Goal: Obtain resource: Download file/media

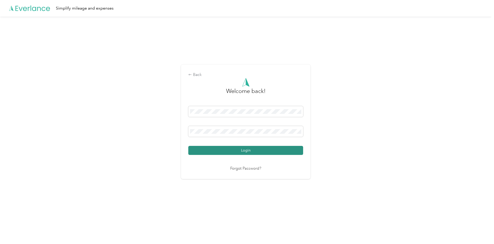
click at [263, 151] on button "Login" at bounding box center [245, 150] width 115 height 9
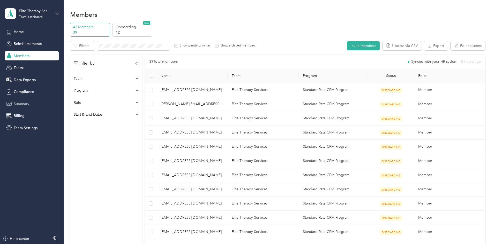
click at [12, 101] on div "Summary" at bounding box center [32, 103] width 54 height 9
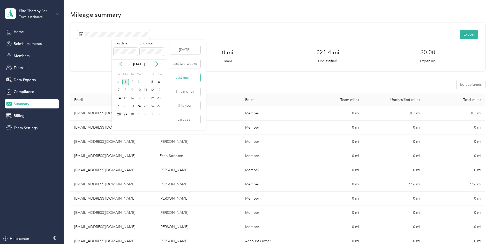
click at [183, 79] on button "Last month" at bounding box center [185, 77] width 32 height 9
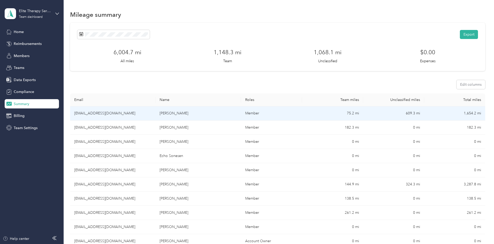
drag, startPoint x: 135, startPoint y: 111, endPoint x: 135, endPoint y: 114, distance: 2.9
click at [135, 114] on td "[EMAIL_ADDRESS][DOMAIN_NAME]" at bounding box center [112, 114] width 85 height 14
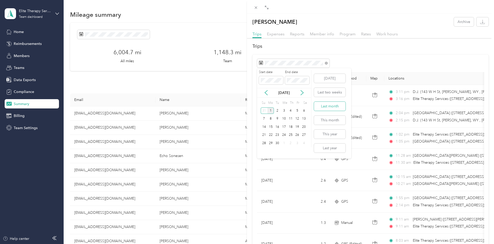
click at [323, 108] on button "Last month" at bounding box center [330, 106] width 32 height 9
click at [480, 23] on icon "button" at bounding box center [482, 21] width 5 height 5
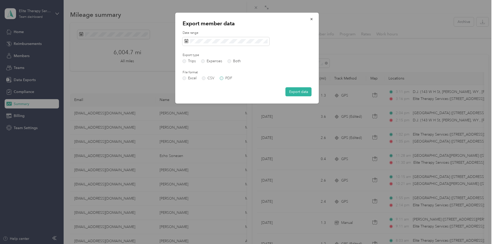
click at [220, 78] on label "PDF" at bounding box center [226, 79] width 12 height 4
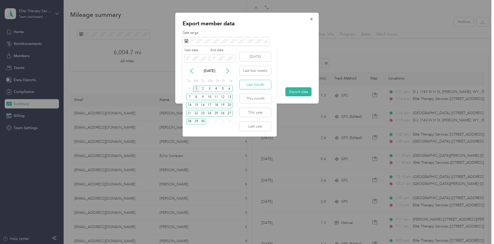
click at [251, 84] on button "Last month" at bounding box center [255, 84] width 32 height 9
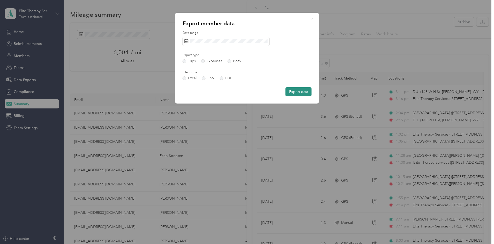
click at [295, 91] on button "Export data" at bounding box center [298, 91] width 26 height 9
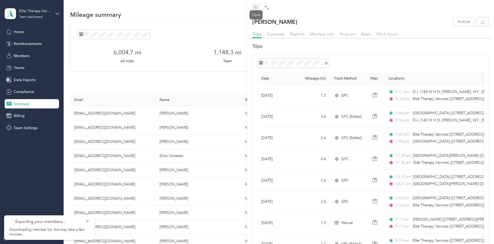
click at [256, 7] on icon at bounding box center [256, 7] width 3 height 3
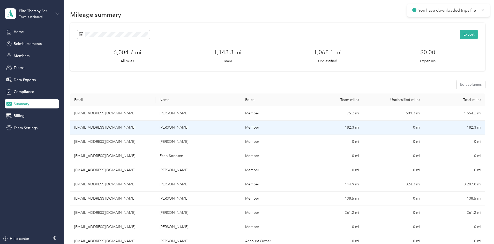
click at [136, 129] on td "[EMAIL_ADDRESS][DOMAIN_NAME]" at bounding box center [112, 128] width 85 height 14
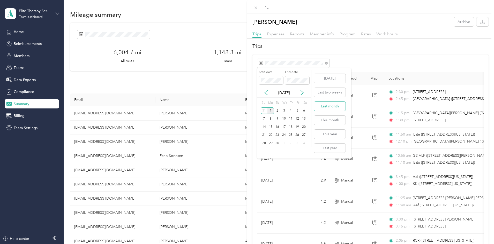
click at [322, 106] on button "Last month" at bounding box center [330, 106] width 32 height 9
click at [480, 23] on icon "button" at bounding box center [482, 21] width 5 height 5
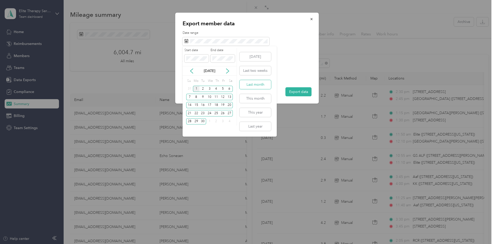
click at [256, 84] on button "Last month" at bounding box center [255, 84] width 32 height 9
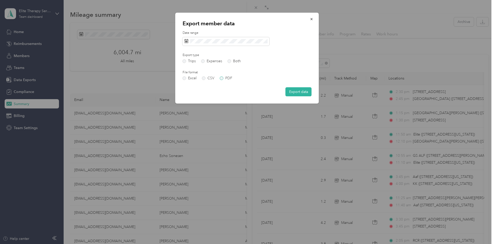
click at [223, 78] on label "PDF" at bounding box center [226, 79] width 12 height 4
click at [297, 91] on button "Export data" at bounding box center [298, 91] width 26 height 9
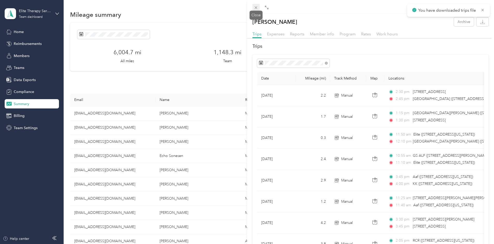
click at [255, 8] on icon at bounding box center [256, 7] width 3 height 3
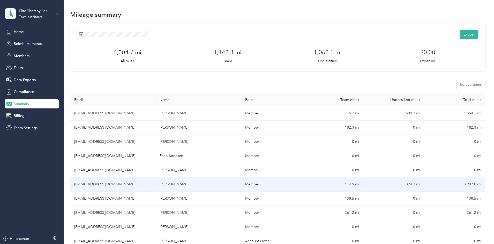
click at [122, 183] on td "[EMAIL_ADDRESS][DOMAIN_NAME]" at bounding box center [112, 185] width 85 height 14
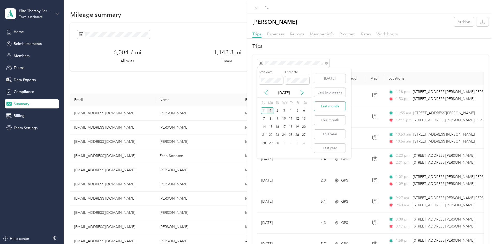
click at [331, 106] on button "Last month" at bounding box center [330, 106] width 32 height 9
click at [480, 23] on icon "button" at bounding box center [482, 21] width 5 height 5
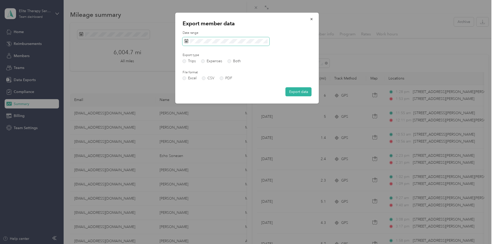
click at [199, 37] on span at bounding box center [226, 41] width 87 height 9
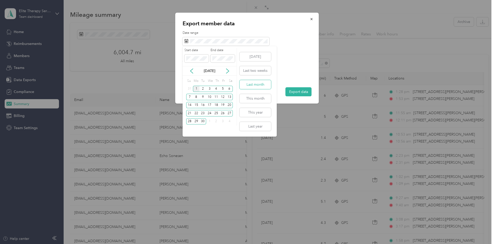
click at [251, 86] on button "Last month" at bounding box center [255, 84] width 32 height 9
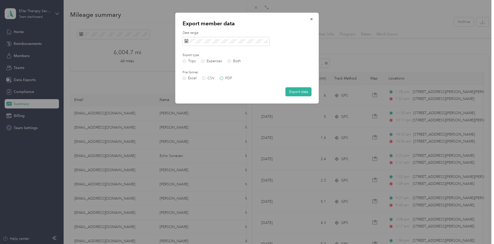
click at [221, 78] on label "PDF" at bounding box center [226, 79] width 12 height 4
click at [296, 90] on button "Export data" at bounding box center [298, 91] width 26 height 9
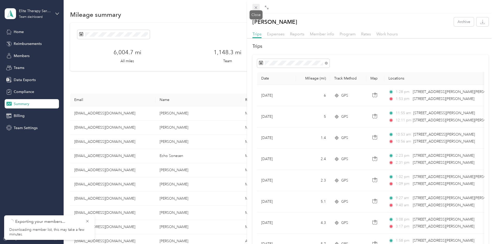
click at [255, 9] on icon at bounding box center [256, 7] width 3 height 3
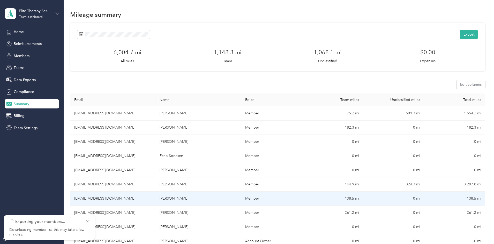
click at [140, 199] on td "[EMAIL_ADDRESS][DOMAIN_NAME]" at bounding box center [112, 199] width 85 height 14
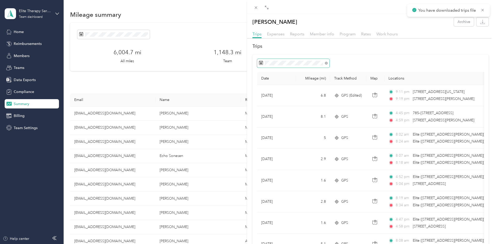
click at [309, 66] on span at bounding box center [293, 63] width 72 height 9
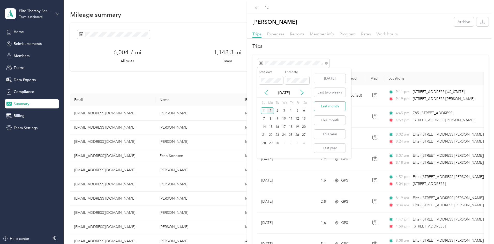
click at [328, 108] on button "Last month" at bounding box center [330, 106] width 32 height 9
click at [480, 21] on icon "button" at bounding box center [482, 21] width 5 height 5
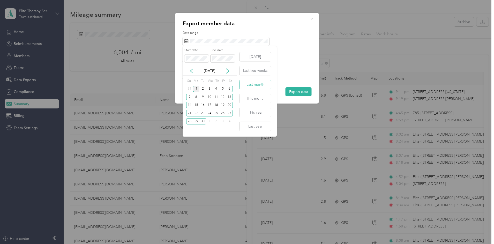
click at [254, 84] on button "Last month" at bounding box center [255, 84] width 32 height 9
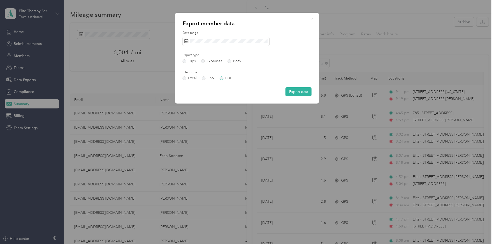
click at [222, 79] on label "PDF" at bounding box center [226, 79] width 12 height 4
click at [297, 92] on button "Export data" at bounding box center [298, 91] width 26 height 9
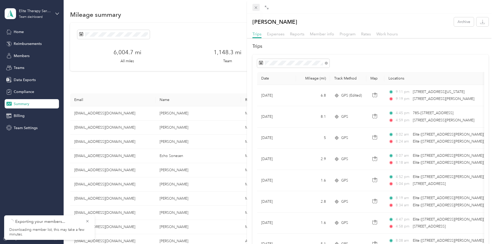
click at [256, 7] on icon at bounding box center [256, 7] width 3 height 3
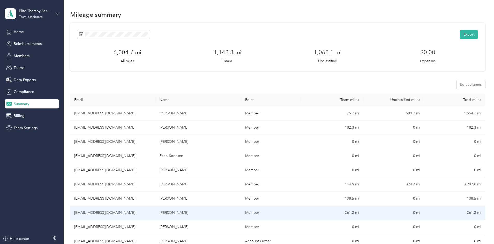
click at [129, 213] on td "[EMAIL_ADDRESS][DOMAIN_NAME]" at bounding box center [112, 213] width 85 height 14
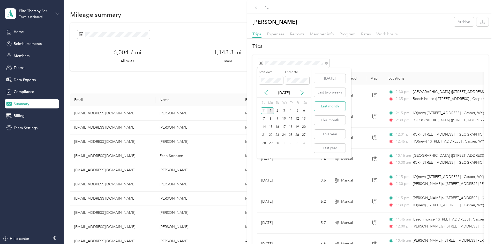
click at [326, 108] on button "Last month" at bounding box center [330, 106] width 32 height 9
click at [480, 22] on icon "button" at bounding box center [482, 21] width 5 height 5
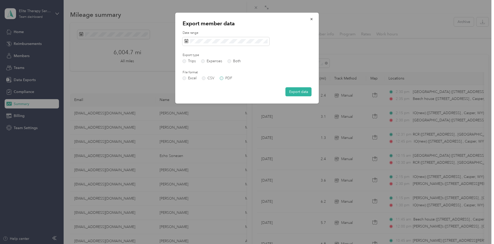
click at [223, 77] on label "PDF" at bounding box center [226, 79] width 12 height 4
click at [300, 92] on button "Export data" at bounding box center [298, 91] width 26 height 9
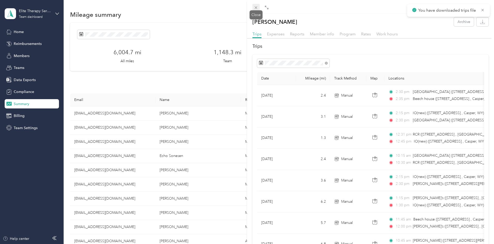
click at [255, 7] on icon at bounding box center [256, 7] width 4 height 4
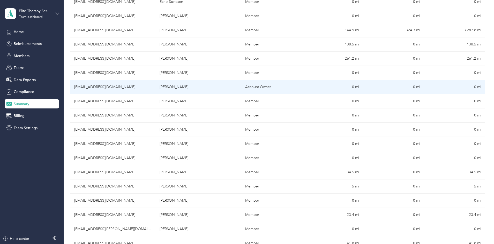
scroll to position [155, 0]
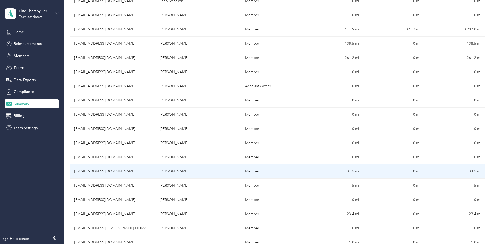
click at [137, 171] on td "[EMAIL_ADDRESS][DOMAIN_NAME]" at bounding box center [112, 172] width 85 height 14
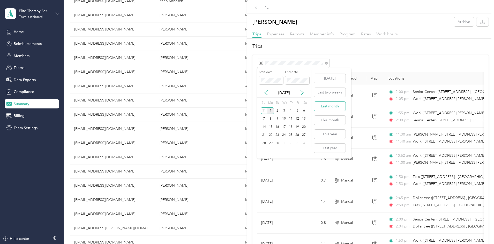
click at [339, 107] on button "Last month" at bounding box center [330, 106] width 32 height 9
click at [480, 22] on icon "button" at bounding box center [482, 21] width 5 height 5
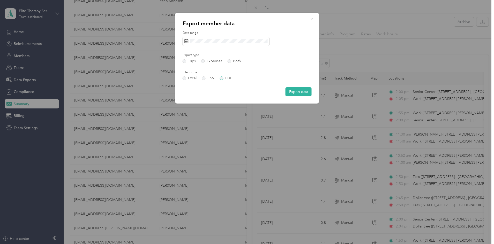
click at [224, 78] on label "PDF" at bounding box center [226, 79] width 12 height 4
click at [306, 93] on button "Export data" at bounding box center [298, 91] width 26 height 9
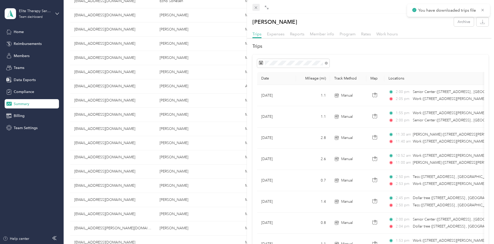
click at [255, 8] on icon at bounding box center [256, 7] width 3 height 3
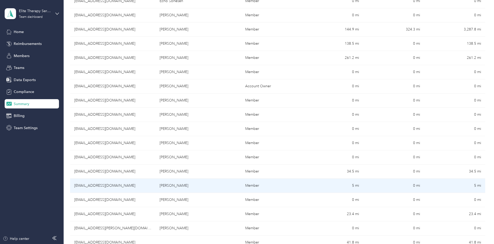
click at [129, 185] on td "[EMAIL_ADDRESS][DOMAIN_NAME]" at bounding box center [112, 186] width 85 height 14
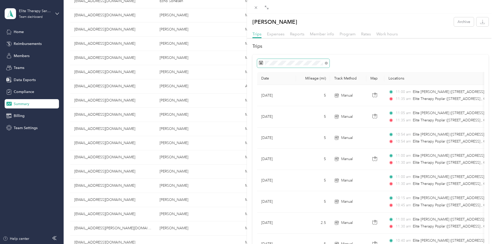
click at [307, 65] on span at bounding box center [293, 63] width 72 height 9
click at [324, 107] on button "Last month" at bounding box center [330, 106] width 32 height 9
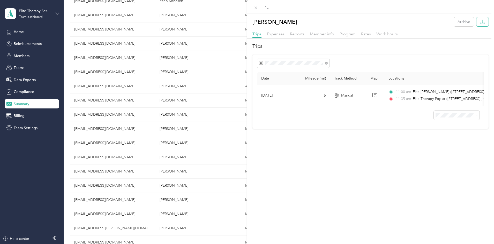
click at [481, 22] on icon "button" at bounding box center [482, 21] width 5 height 5
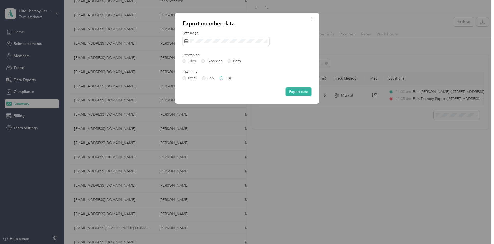
click at [223, 79] on label "PDF" at bounding box center [226, 79] width 12 height 4
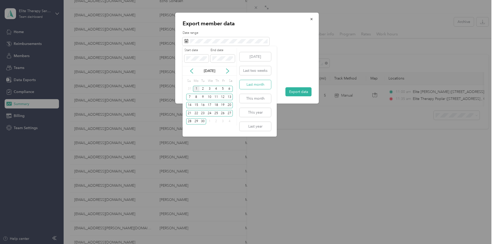
click at [256, 84] on button "Last month" at bounding box center [255, 84] width 32 height 9
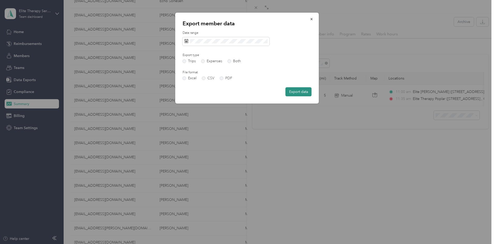
click at [296, 93] on button "Export data" at bounding box center [298, 91] width 26 height 9
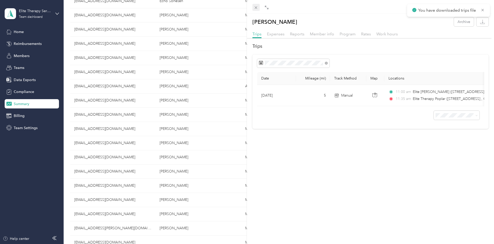
click at [255, 9] on icon at bounding box center [256, 7] width 3 height 3
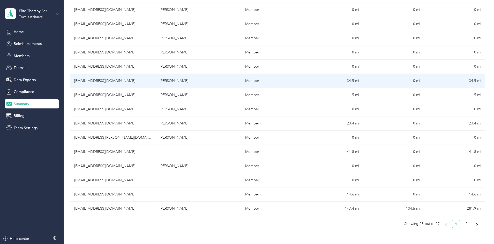
scroll to position [259, 0]
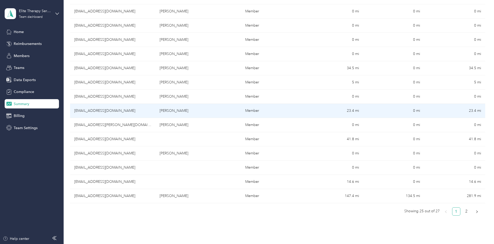
click at [140, 111] on td "[EMAIL_ADDRESS][DOMAIN_NAME]" at bounding box center [112, 111] width 85 height 14
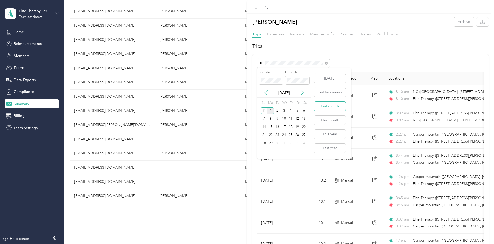
click at [324, 109] on button "Last month" at bounding box center [330, 106] width 32 height 9
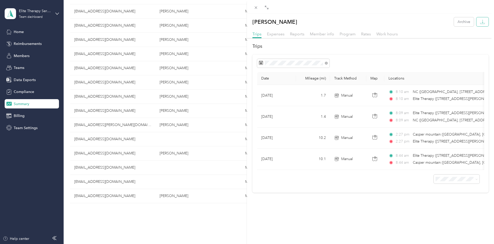
click at [480, 21] on icon "button" at bounding box center [482, 21] width 5 height 5
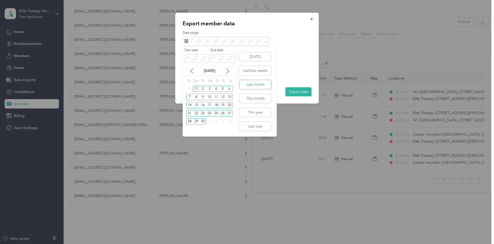
click at [254, 87] on button "Last month" at bounding box center [255, 84] width 32 height 9
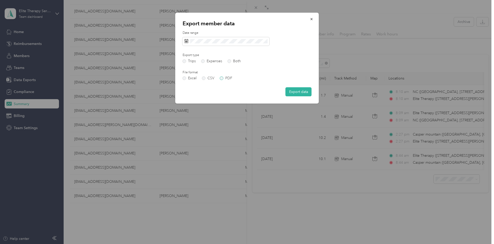
click at [224, 78] on label "PDF" at bounding box center [226, 79] width 12 height 4
click at [295, 91] on button "Export data" at bounding box center [298, 91] width 26 height 9
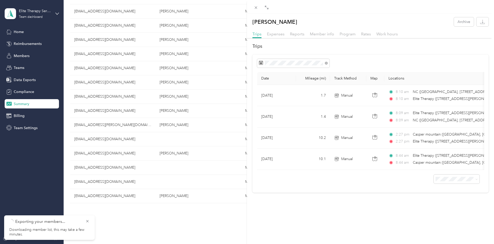
click at [255, 9] on icon at bounding box center [256, 7] width 4 height 4
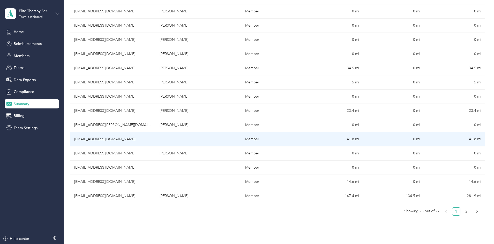
click at [132, 139] on td "[EMAIL_ADDRESS][DOMAIN_NAME]" at bounding box center [112, 139] width 85 height 14
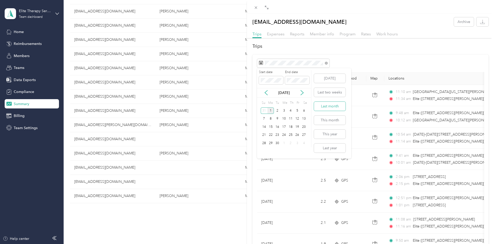
click at [332, 107] on button "Last month" at bounding box center [330, 106] width 32 height 9
click at [480, 22] on icon "button" at bounding box center [482, 21] width 5 height 5
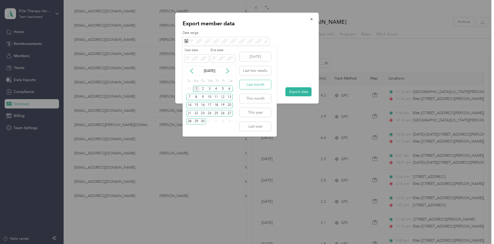
click at [253, 84] on button "Last month" at bounding box center [255, 84] width 32 height 9
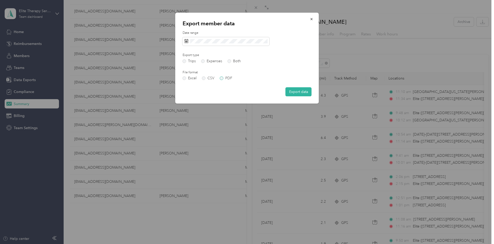
click at [221, 78] on label "PDF" at bounding box center [226, 79] width 12 height 4
click at [297, 91] on button "Export data" at bounding box center [298, 91] width 26 height 9
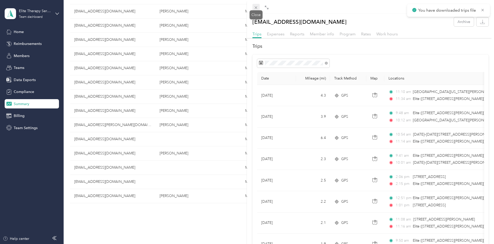
click at [254, 6] on icon at bounding box center [256, 7] width 4 height 4
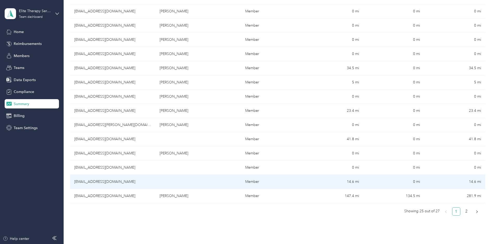
click at [133, 181] on td "[EMAIL_ADDRESS][DOMAIN_NAME]" at bounding box center [112, 182] width 85 height 14
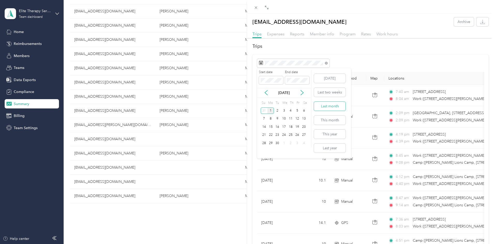
click at [335, 107] on button "Last month" at bounding box center [330, 106] width 32 height 9
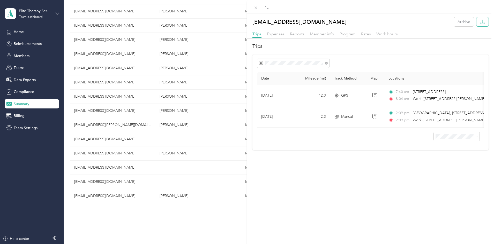
click at [482, 22] on icon "button" at bounding box center [483, 21] width 2 height 3
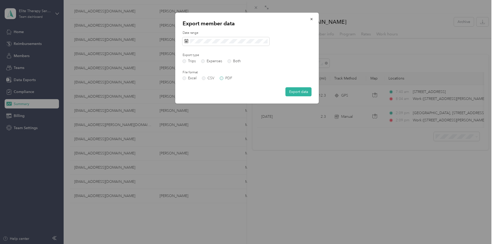
click at [224, 79] on label "PDF" at bounding box center [226, 79] width 12 height 4
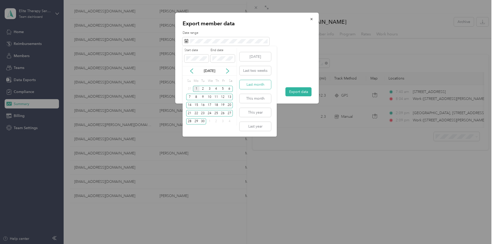
click at [256, 84] on button "Last month" at bounding box center [255, 84] width 32 height 9
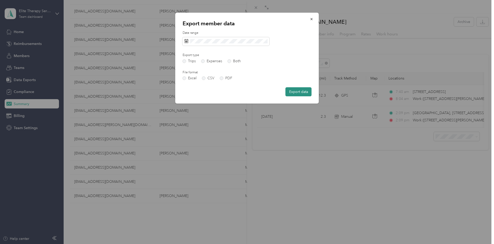
click at [299, 91] on button "Export data" at bounding box center [298, 91] width 26 height 9
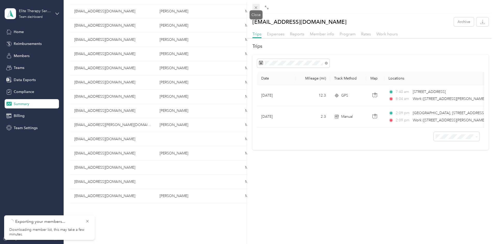
click at [255, 8] on icon at bounding box center [256, 7] width 3 height 3
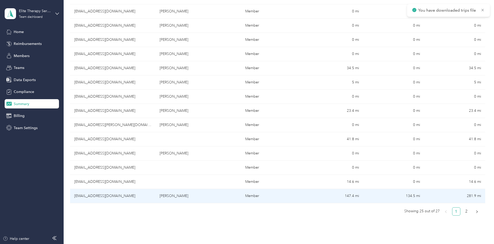
click at [121, 195] on td "[EMAIL_ADDRESS][DOMAIN_NAME]" at bounding box center [112, 196] width 85 height 14
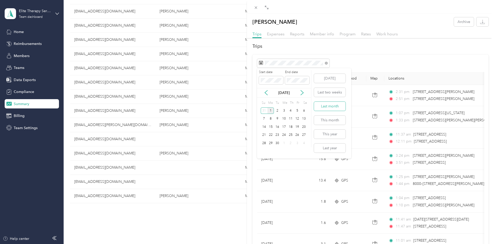
click at [329, 107] on button "Last month" at bounding box center [330, 106] width 32 height 9
click at [480, 22] on icon "button" at bounding box center [482, 21] width 5 height 5
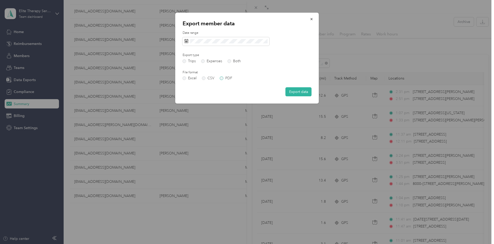
click at [220, 79] on label "PDF" at bounding box center [226, 79] width 12 height 4
click at [230, 37] on div "Date range" at bounding box center [247, 38] width 129 height 15
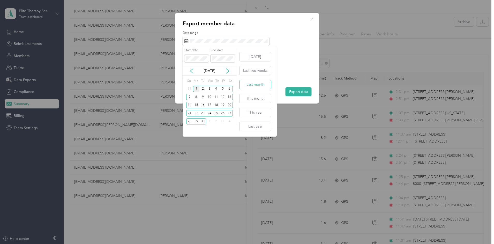
click at [250, 85] on button "Last month" at bounding box center [255, 84] width 32 height 9
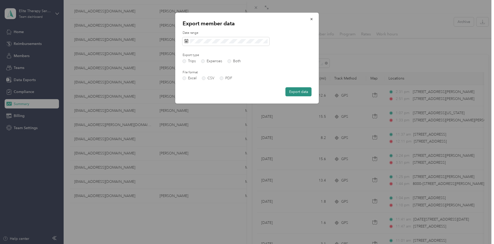
click at [296, 92] on button "Export data" at bounding box center [298, 91] width 26 height 9
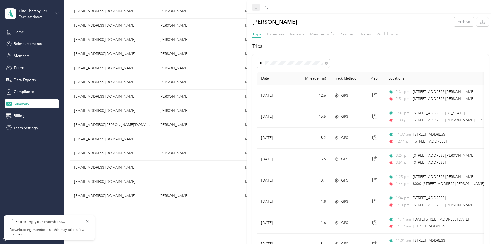
click at [255, 6] on icon at bounding box center [256, 7] width 4 height 4
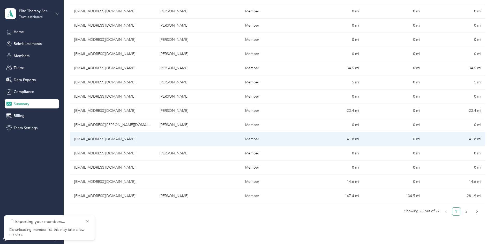
scroll to position [284, 0]
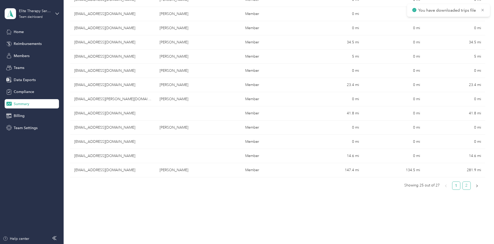
click at [463, 187] on link "2" at bounding box center [467, 186] width 8 height 8
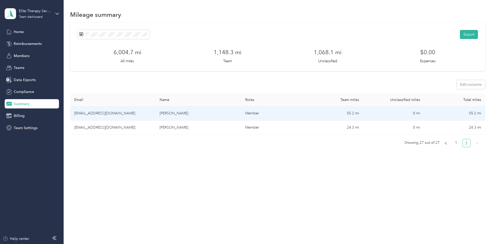
click at [128, 112] on td "[EMAIL_ADDRESS][DOMAIN_NAME]" at bounding box center [112, 114] width 85 height 14
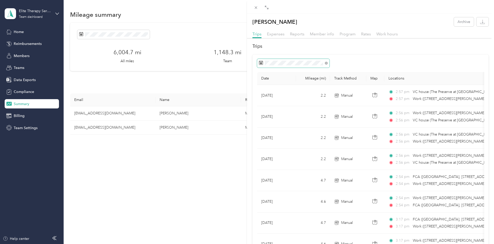
click at [307, 66] on span at bounding box center [293, 63] width 72 height 9
click at [336, 108] on button "Last month" at bounding box center [330, 106] width 32 height 9
click at [480, 22] on icon "button" at bounding box center [482, 21] width 5 height 5
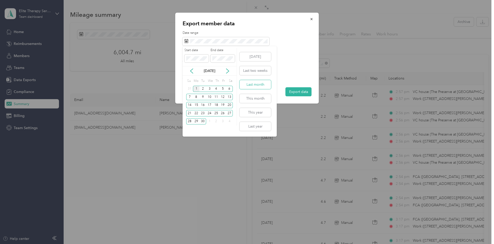
click at [252, 85] on button "Last month" at bounding box center [255, 84] width 32 height 9
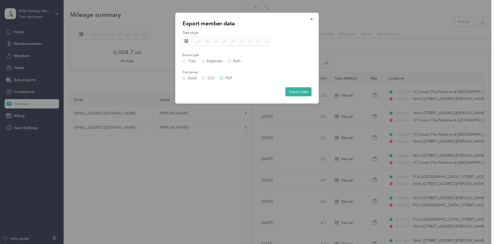
click at [221, 78] on label "PDF" at bounding box center [226, 79] width 12 height 4
click at [296, 93] on button "Export data" at bounding box center [298, 91] width 26 height 9
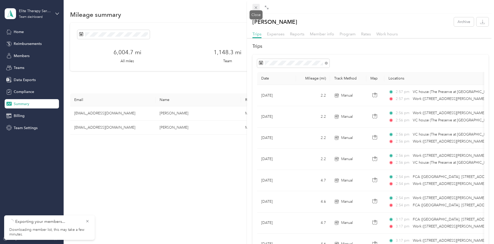
click at [255, 8] on icon at bounding box center [256, 7] width 4 height 4
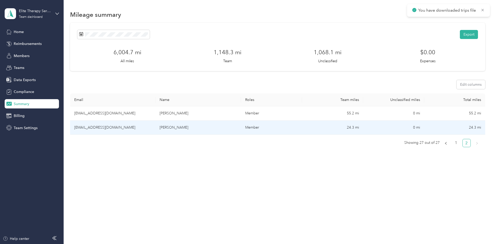
click at [181, 128] on td "[PERSON_NAME]" at bounding box center [197, 128] width 85 height 14
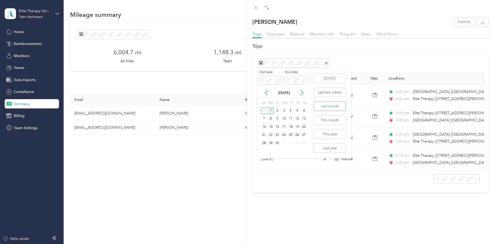
click at [327, 106] on button "Last month" at bounding box center [330, 106] width 32 height 9
click at [482, 21] on icon "button" at bounding box center [483, 21] width 2 height 3
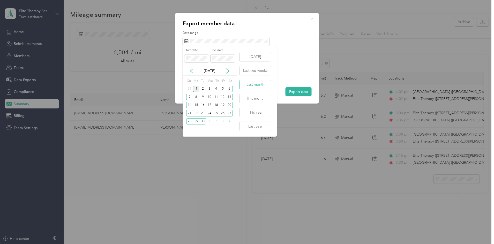
click at [253, 86] on button "Last month" at bounding box center [255, 84] width 32 height 9
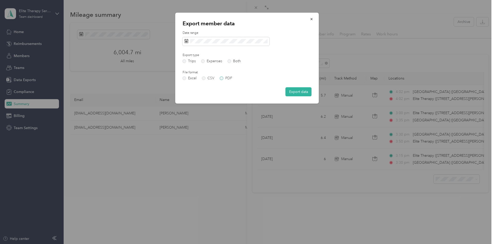
click at [222, 78] on label "PDF" at bounding box center [226, 79] width 12 height 4
click at [297, 92] on button "Export data" at bounding box center [298, 91] width 26 height 9
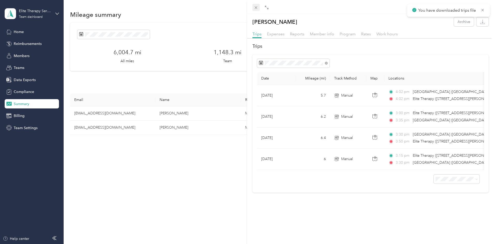
click at [255, 7] on icon at bounding box center [256, 7] width 4 height 4
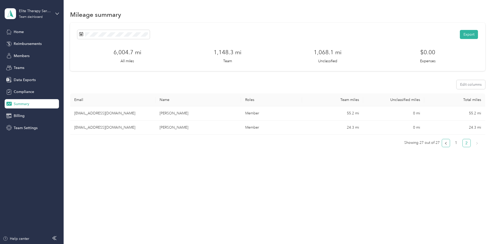
click at [444, 144] on icon "left" at bounding box center [445, 143] width 3 height 3
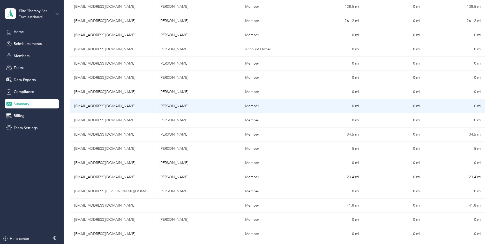
scroll to position [181, 0]
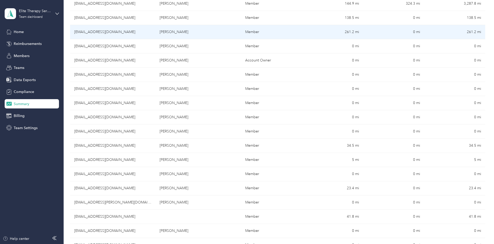
click at [131, 33] on td "[EMAIL_ADDRESS][DOMAIN_NAME]" at bounding box center [112, 32] width 85 height 14
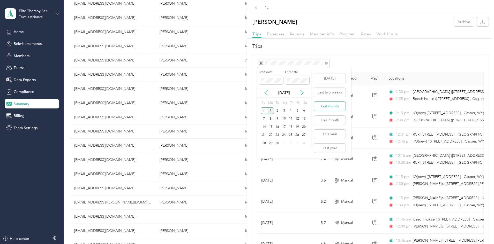
click at [324, 107] on button "Last month" at bounding box center [330, 106] width 32 height 9
click at [480, 23] on icon "button" at bounding box center [482, 21] width 5 height 5
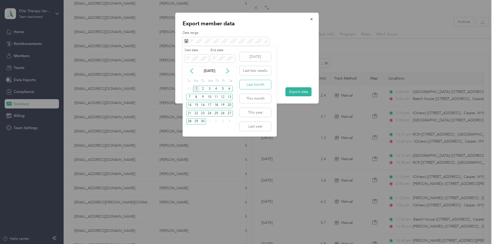
click at [250, 85] on button "Last month" at bounding box center [255, 84] width 32 height 9
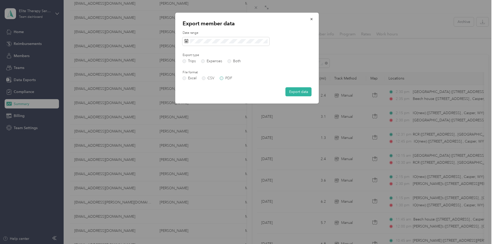
click at [223, 78] on label "PDF" at bounding box center [226, 79] width 12 height 4
click at [301, 91] on button "Export data" at bounding box center [298, 91] width 26 height 9
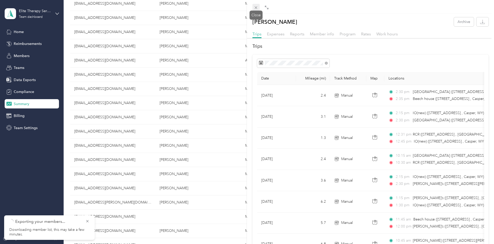
click at [255, 7] on icon at bounding box center [256, 7] width 4 height 4
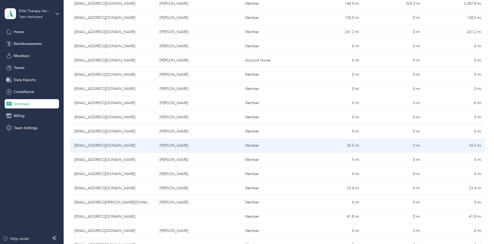
click at [186, 145] on td "[PERSON_NAME]" at bounding box center [197, 146] width 85 height 14
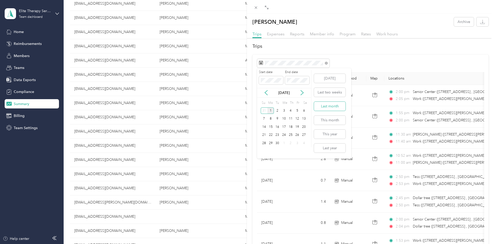
click at [329, 107] on button "Last month" at bounding box center [330, 106] width 32 height 9
click at [480, 22] on icon "button" at bounding box center [482, 21] width 5 height 5
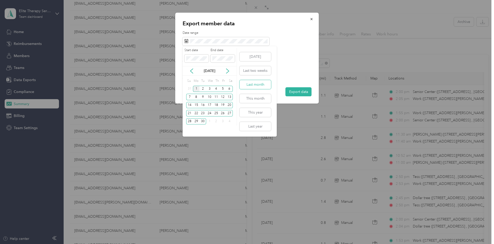
click at [253, 84] on button "Last month" at bounding box center [255, 84] width 32 height 9
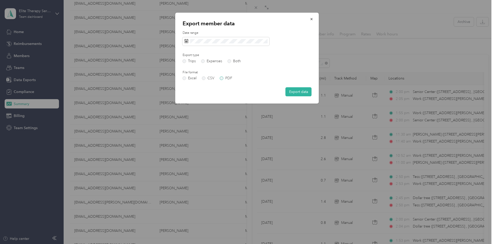
click at [222, 78] on label "PDF" at bounding box center [226, 79] width 12 height 4
click at [301, 91] on button "Export data" at bounding box center [298, 91] width 26 height 9
